Goal: Check status

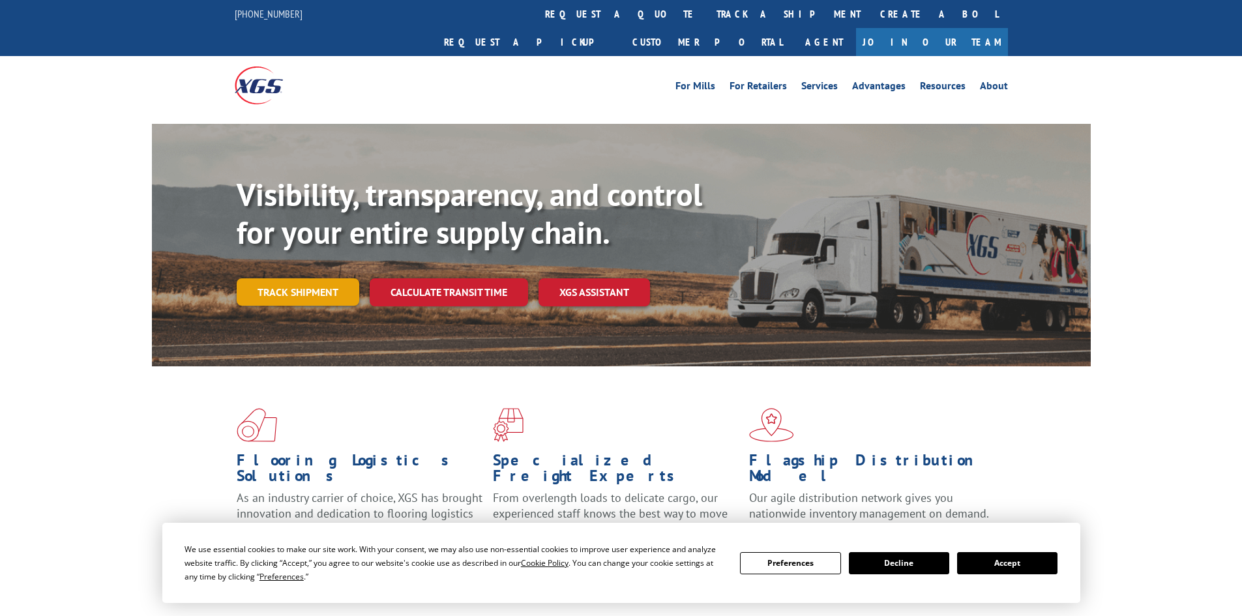
click at [317, 278] on link "Track shipment" at bounding box center [298, 291] width 123 height 27
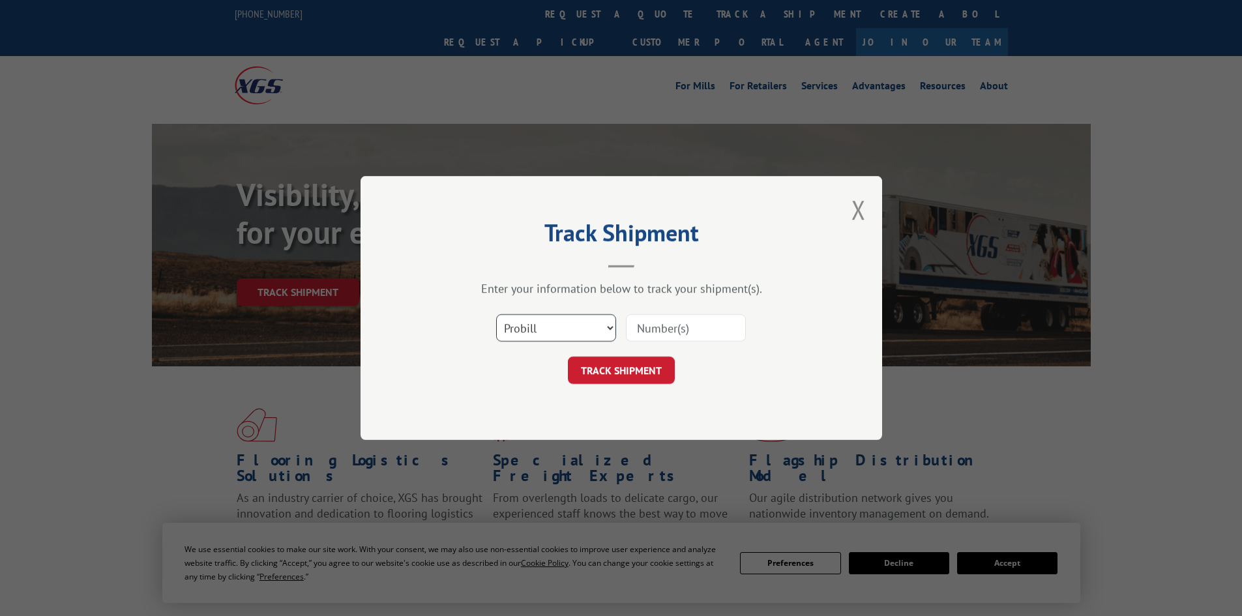
click at [539, 329] on select "Select category... Probill BOL PO" at bounding box center [556, 327] width 120 height 27
select select "bol"
click at [496, 314] on select "Select category... Probill BOL PO" at bounding box center [556, 327] width 120 height 27
click at [647, 330] on input at bounding box center [686, 327] width 120 height 27
paste input "7063247"
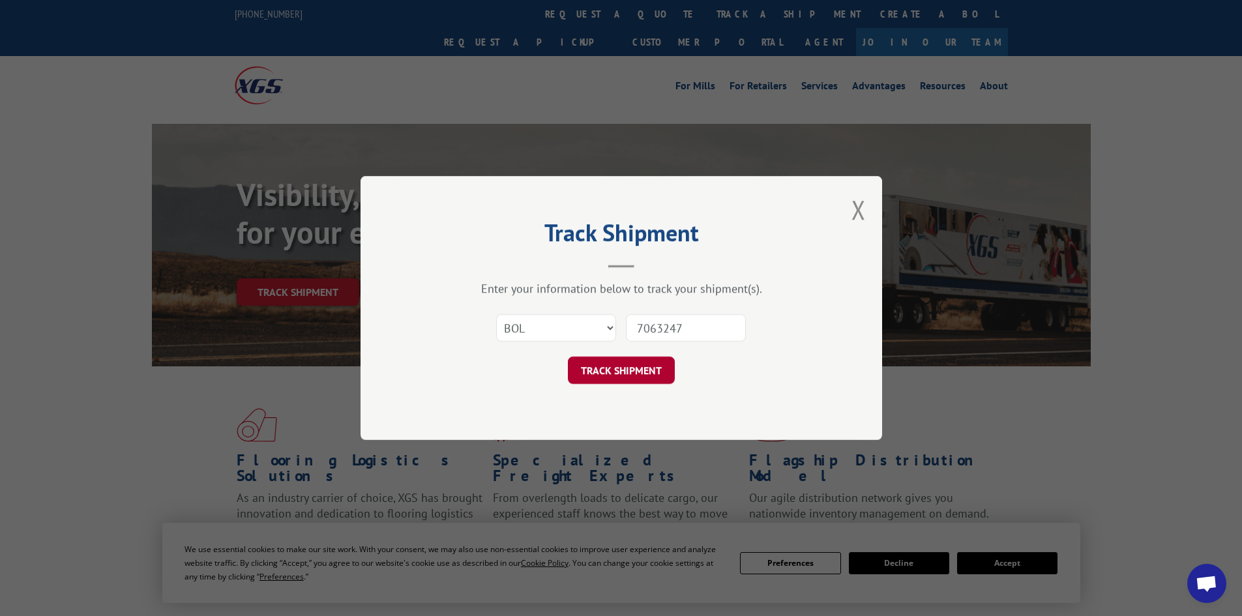
type input "7063247"
click at [634, 374] on button "TRACK SHIPMENT" at bounding box center [621, 370] width 107 height 27
